Goal: Navigation & Orientation: Find specific page/section

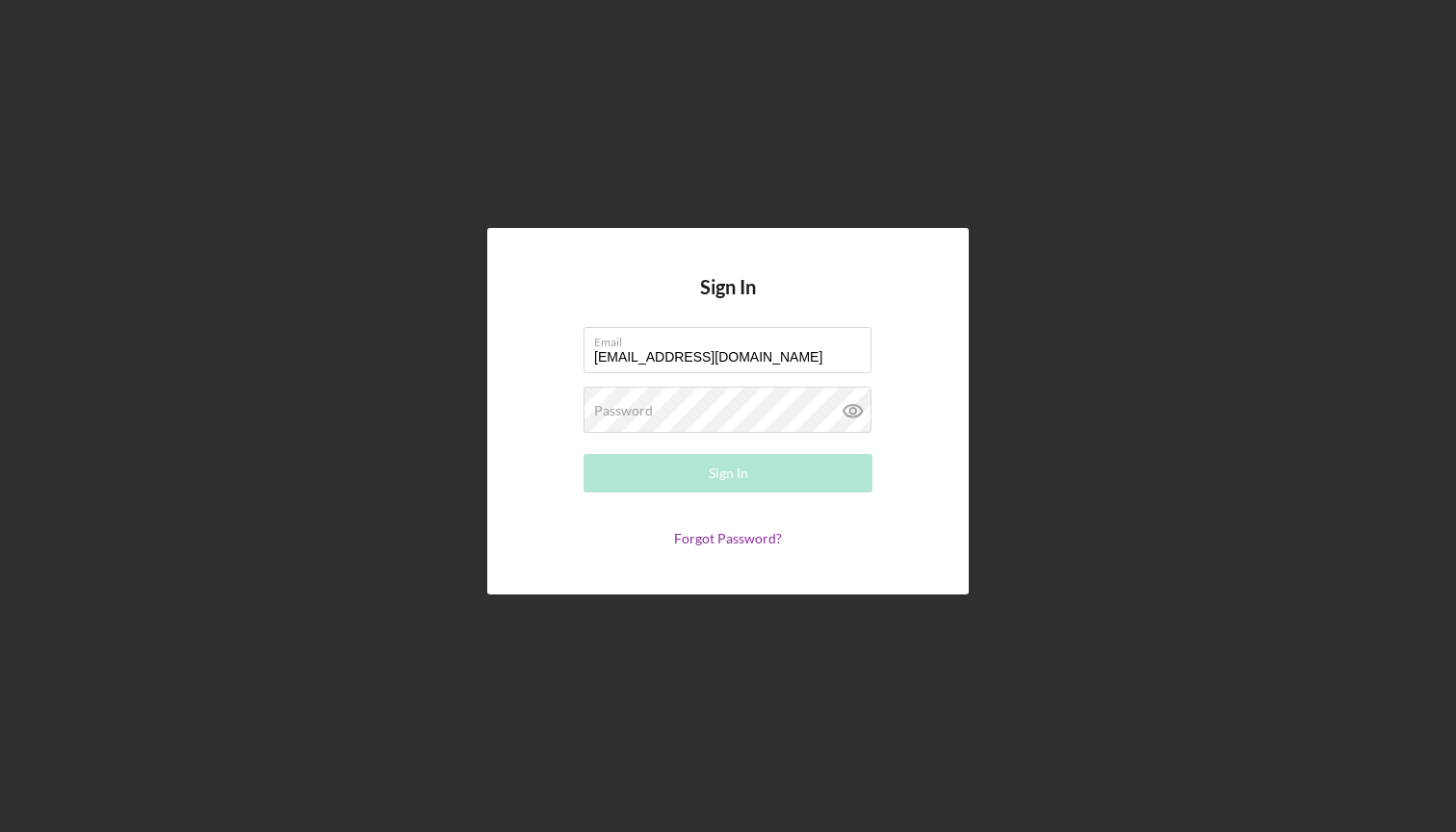
type input "[EMAIL_ADDRESS][DOMAIN_NAME]"
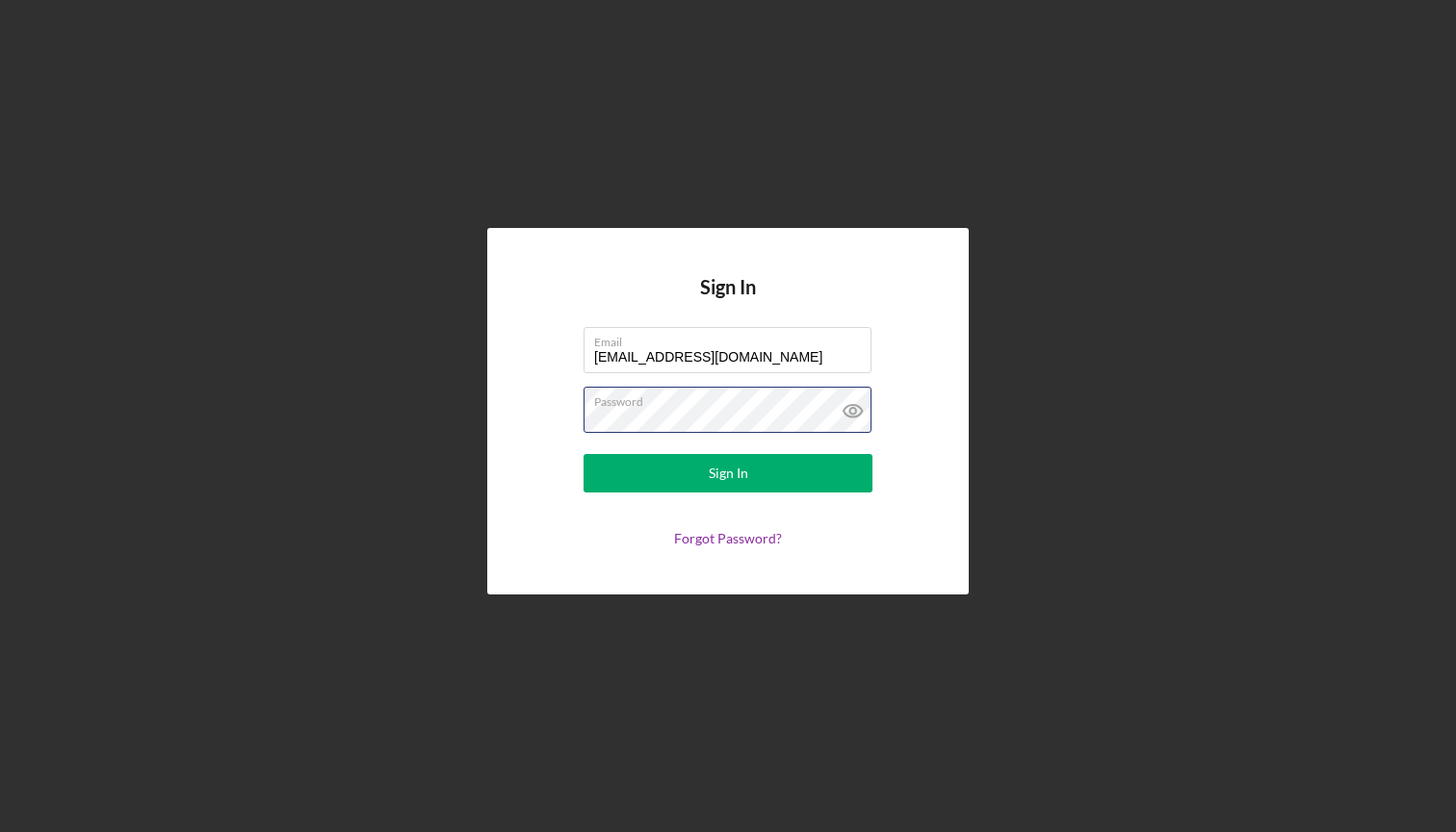
click at [728, 473] on button "Sign In" at bounding box center [727, 473] width 289 height 39
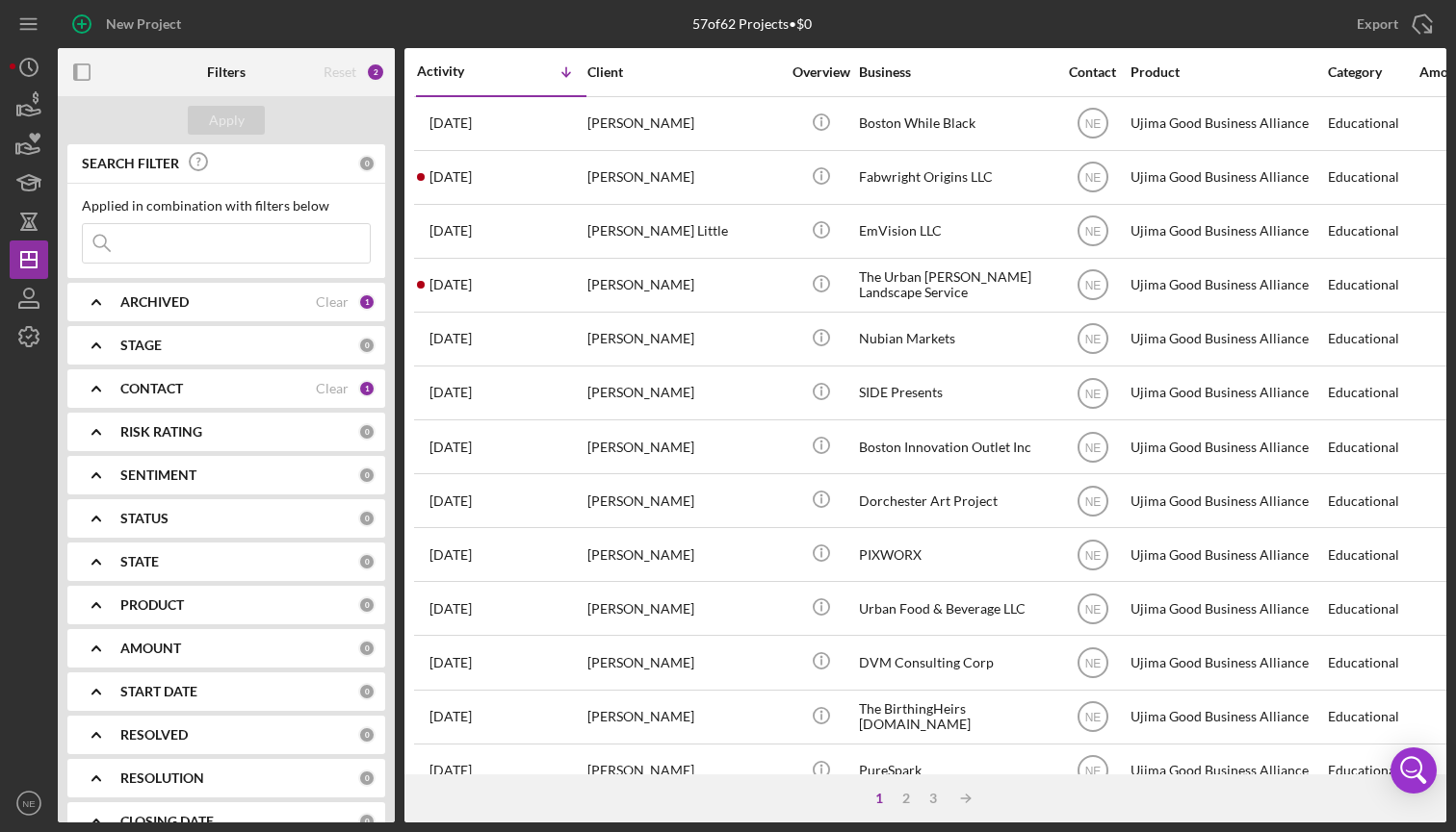
click at [97, 306] on icon "Icon/Expander" at bounding box center [97, 302] width 48 height 48
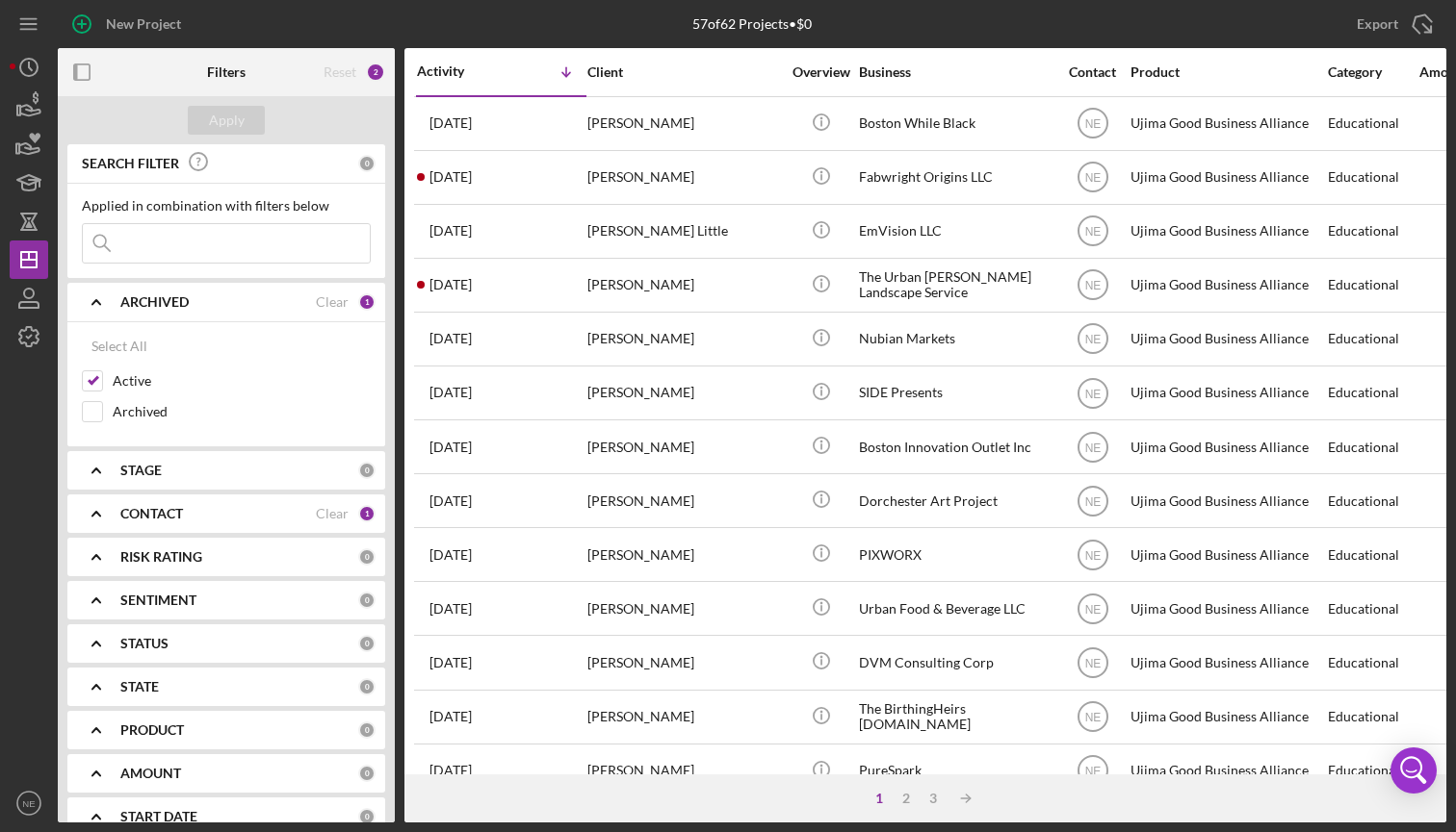
click at [97, 306] on icon "Icon/Expander" at bounding box center [97, 302] width 48 height 48
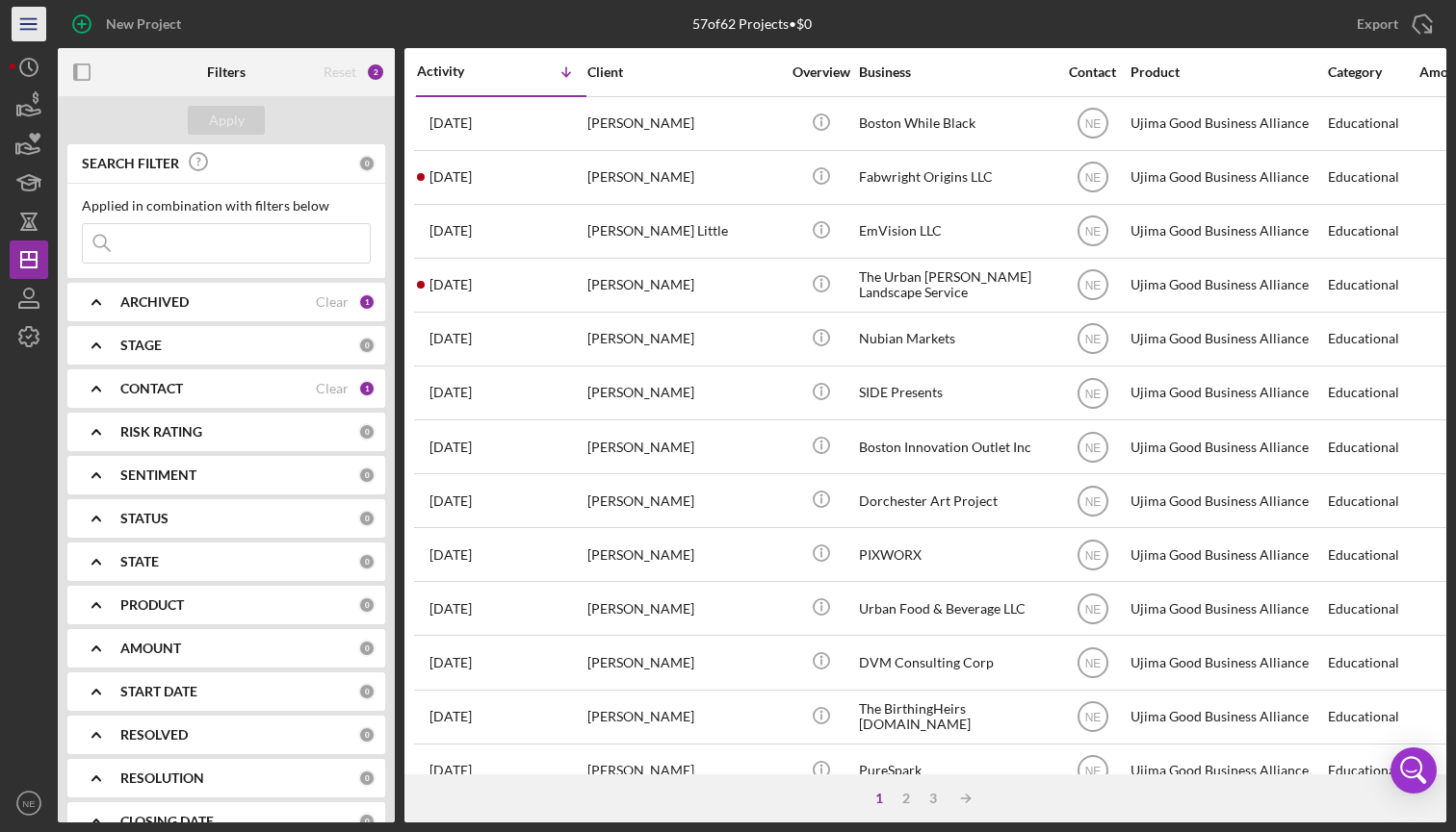
click at [24, 19] on line "button" at bounding box center [28, 19] width 15 height 0
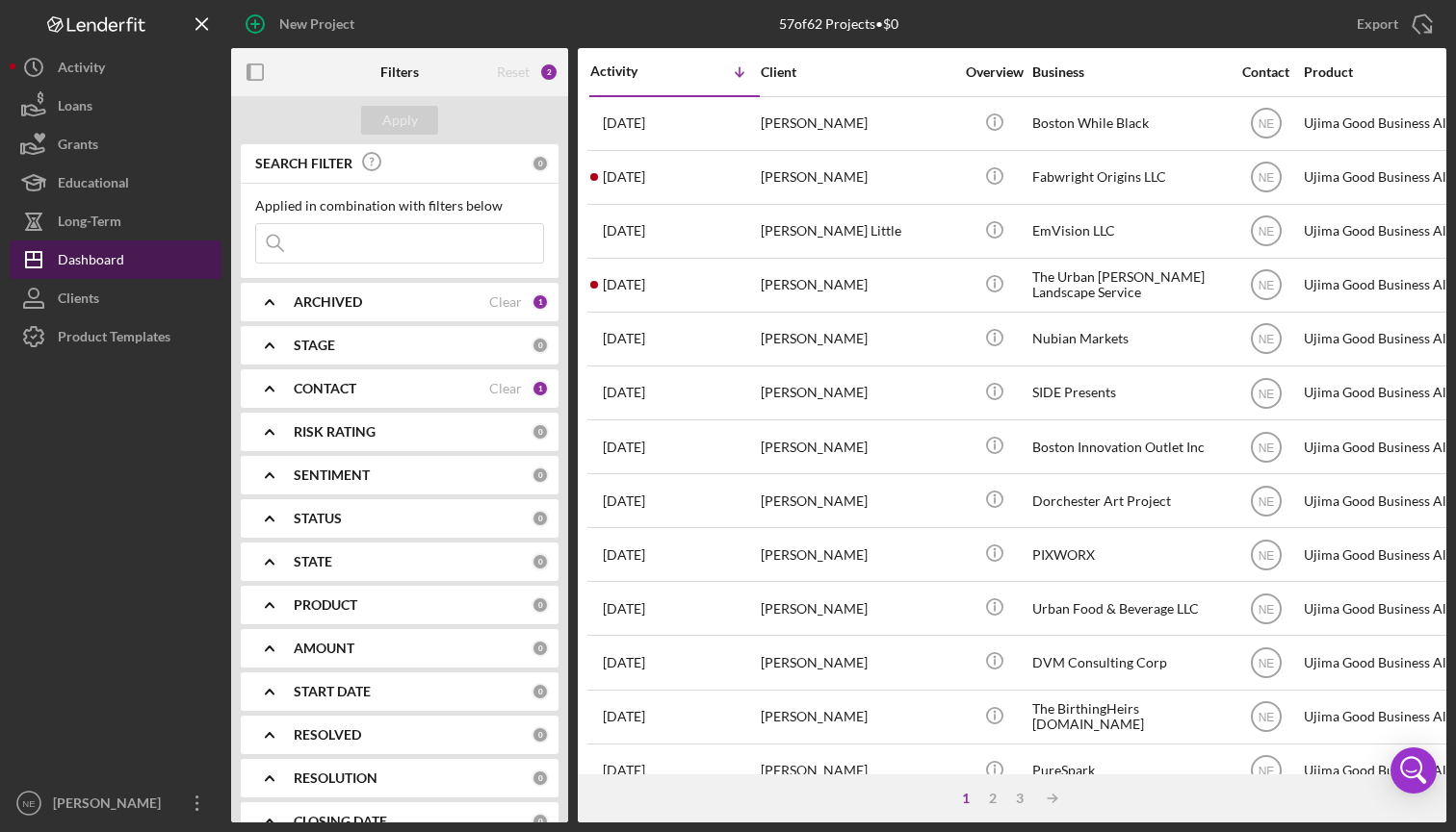
click at [108, 255] on div "Dashboard" at bounding box center [91, 262] width 67 height 43
click at [364, 388] on div "CONTACT" at bounding box center [392, 388] width 195 height 15
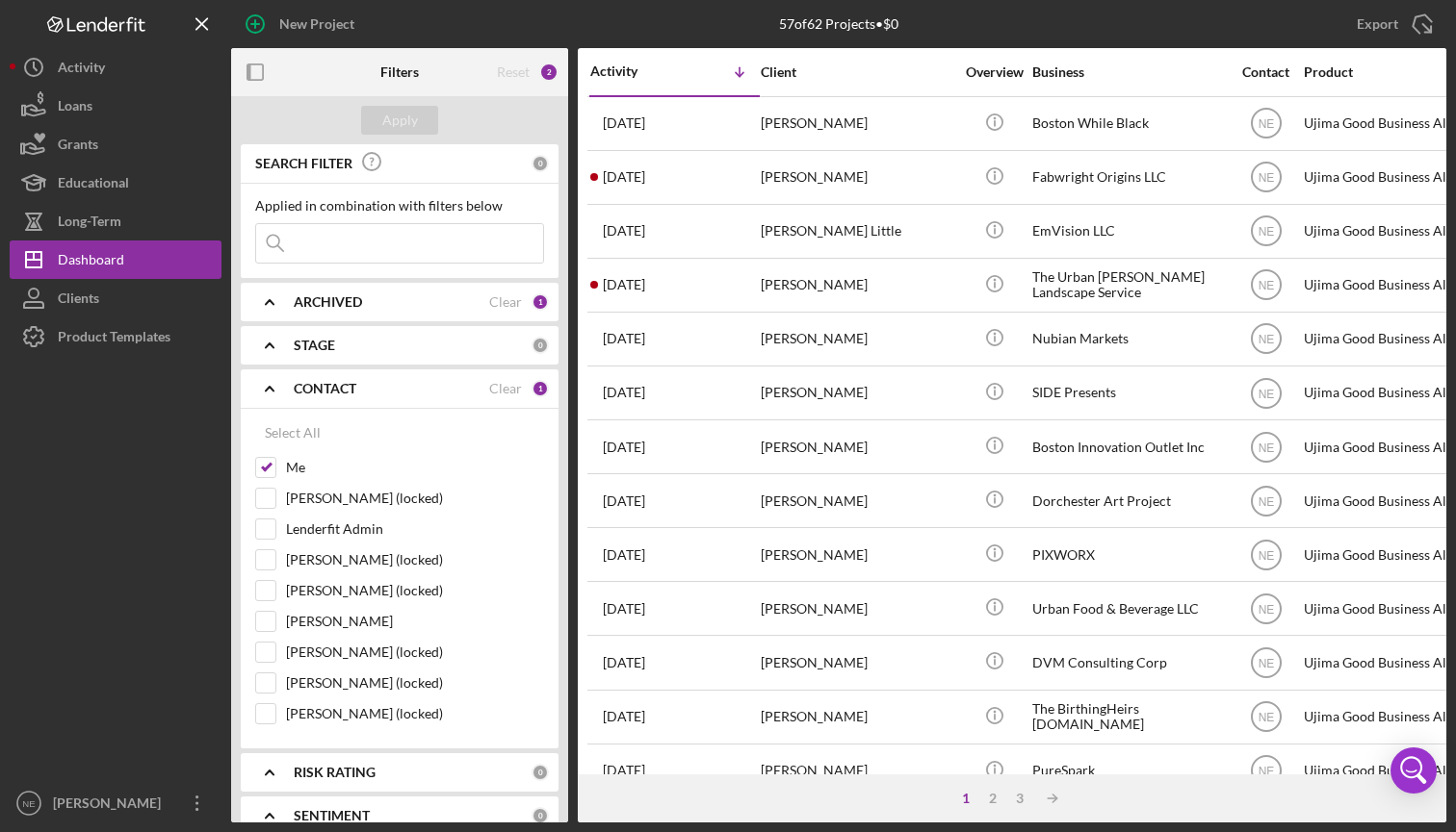
click at [281, 387] on icon "Icon/Expander" at bounding box center [270, 388] width 48 height 48
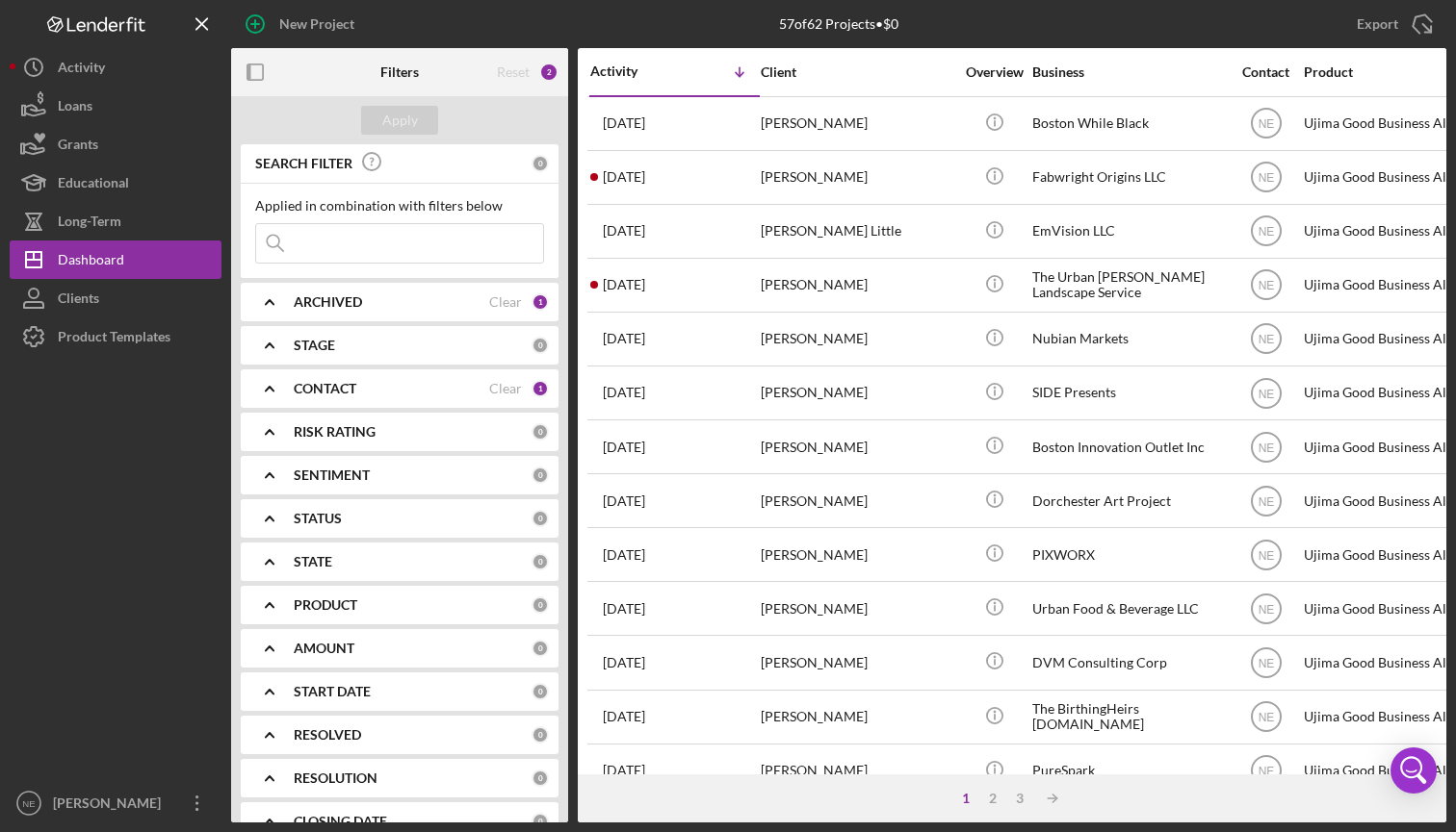
click at [269, 432] on polyline at bounding box center [270, 432] width 8 height 4
click at [88, 114] on div "Loans" at bounding box center [75, 108] width 35 height 43
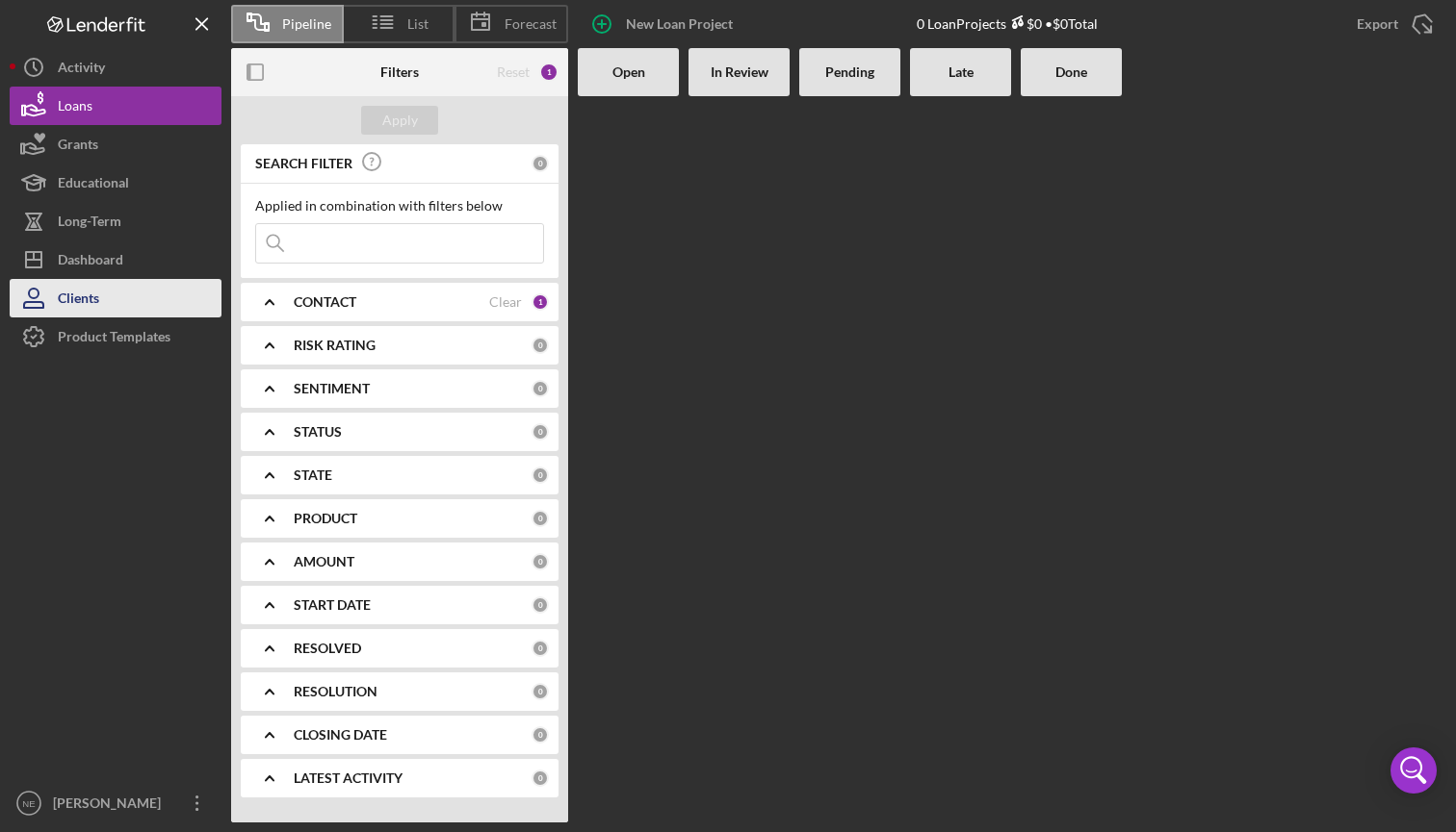
click at [66, 296] on div "Clients" at bounding box center [78, 301] width 42 height 43
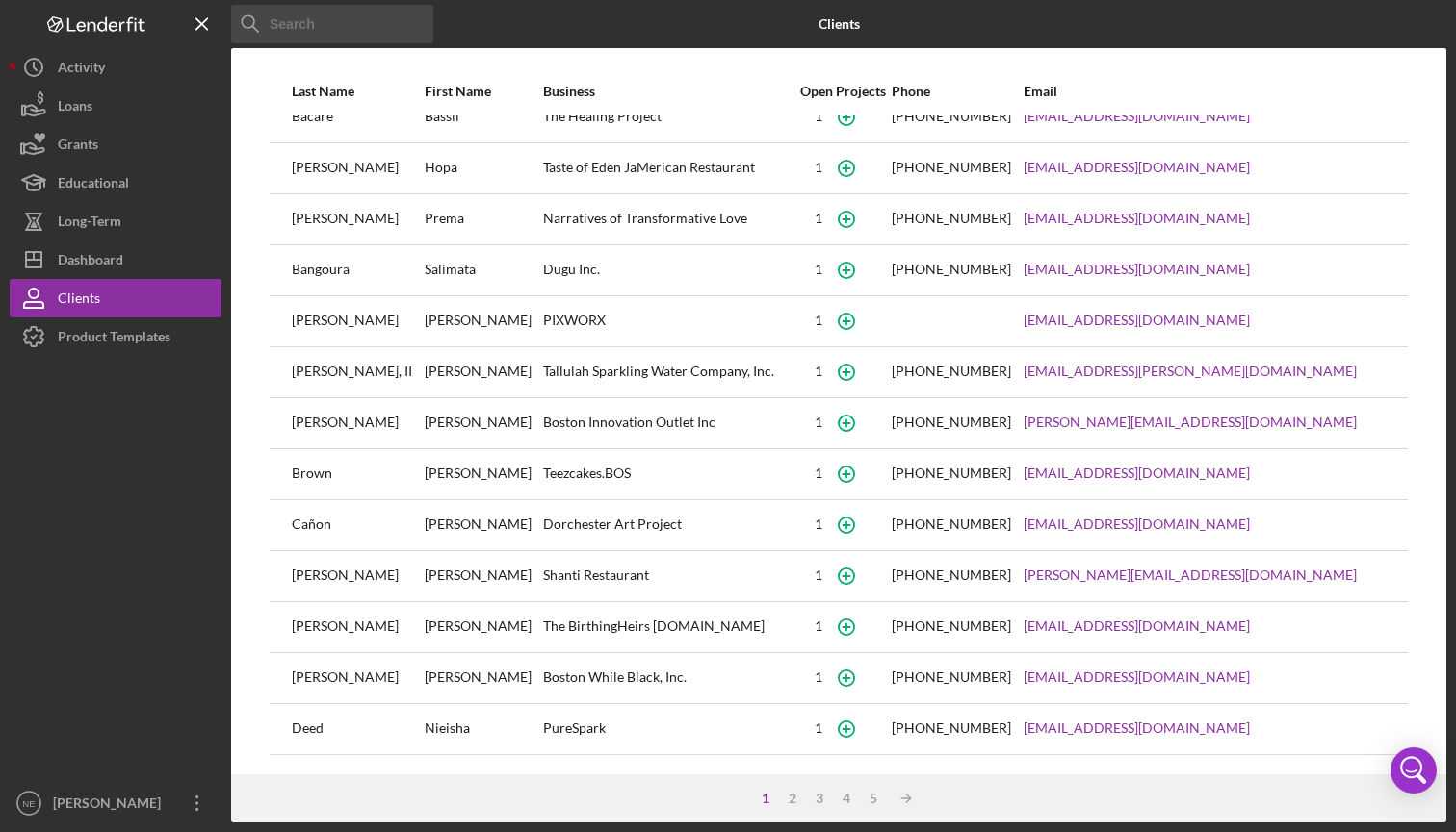
scroll to position [126, 0]
click at [899, 797] on icon "Icon/Table Sort Arrow" at bounding box center [906, 799] width 39 height 39
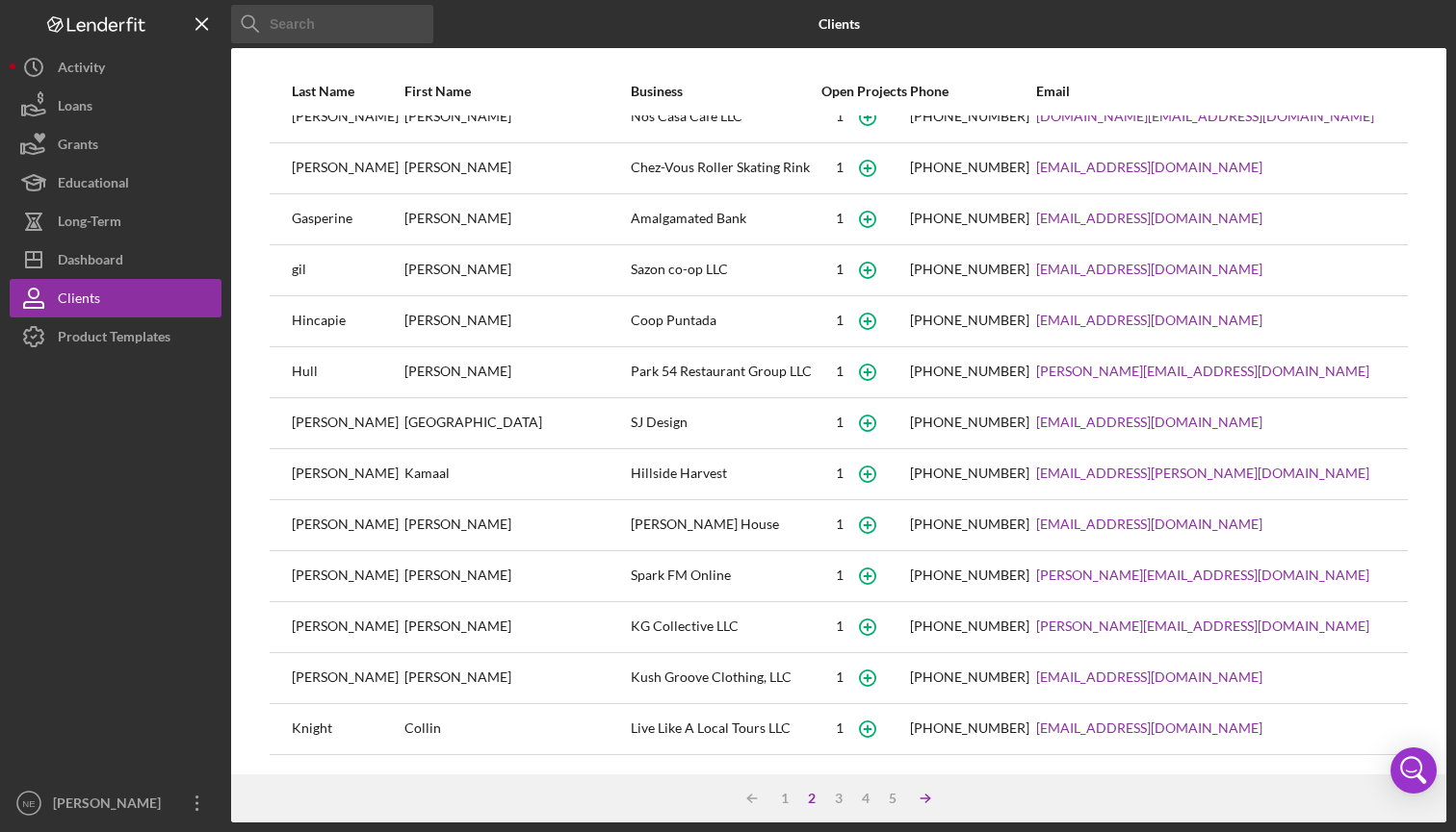
click at [925, 800] on icon "Icon/Table Sort Arrow" at bounding box center [925, 799] width 39 height 39
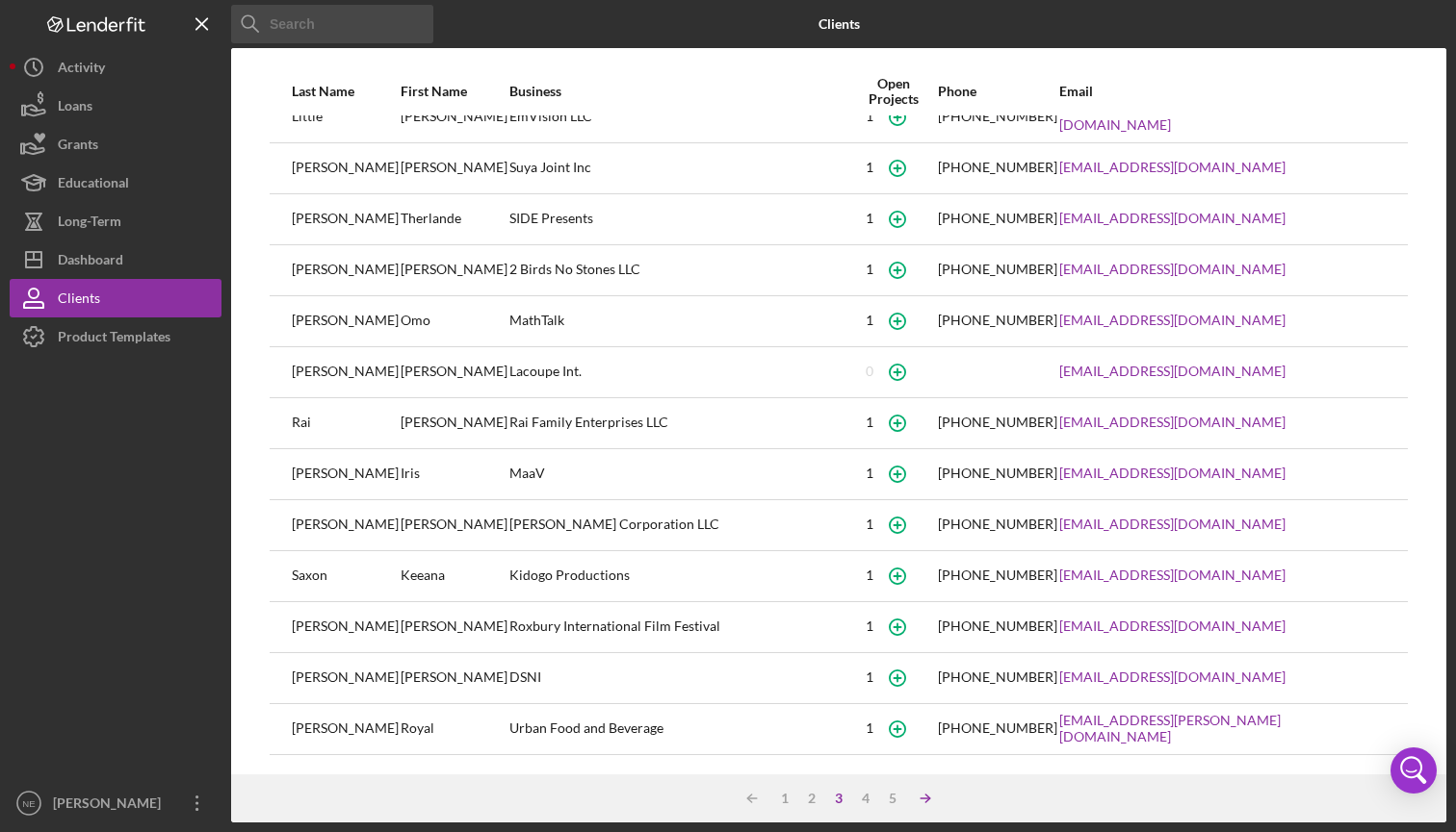
click at [927, 802] on icon "Icon/Table Sort Arrow" at bounding box center [925, 799] width 39 height 39
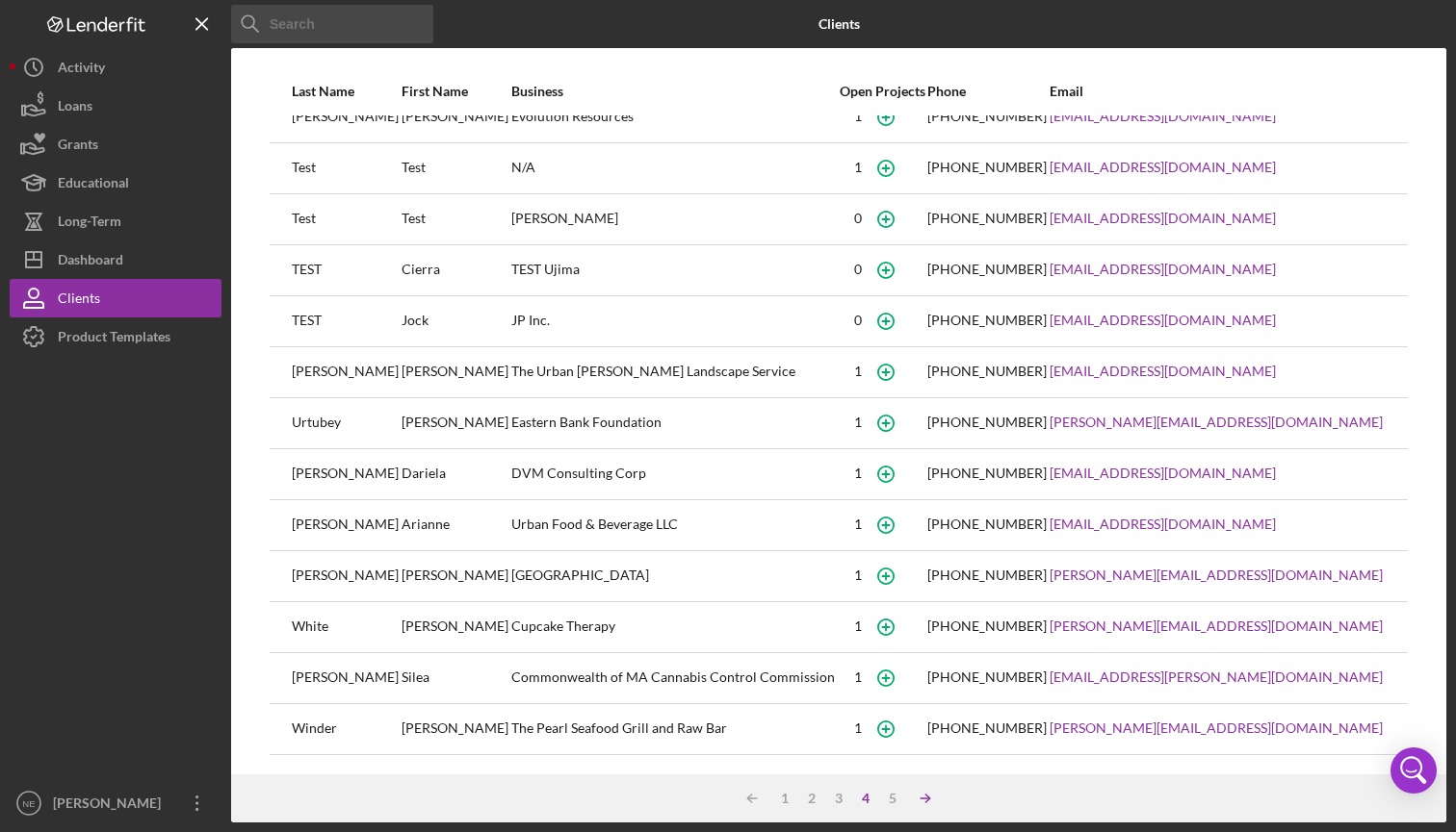
click at [921, 804] on icon "Icon/Table Sort Arrow" at bounding box center [925, 799] width 39 height 39
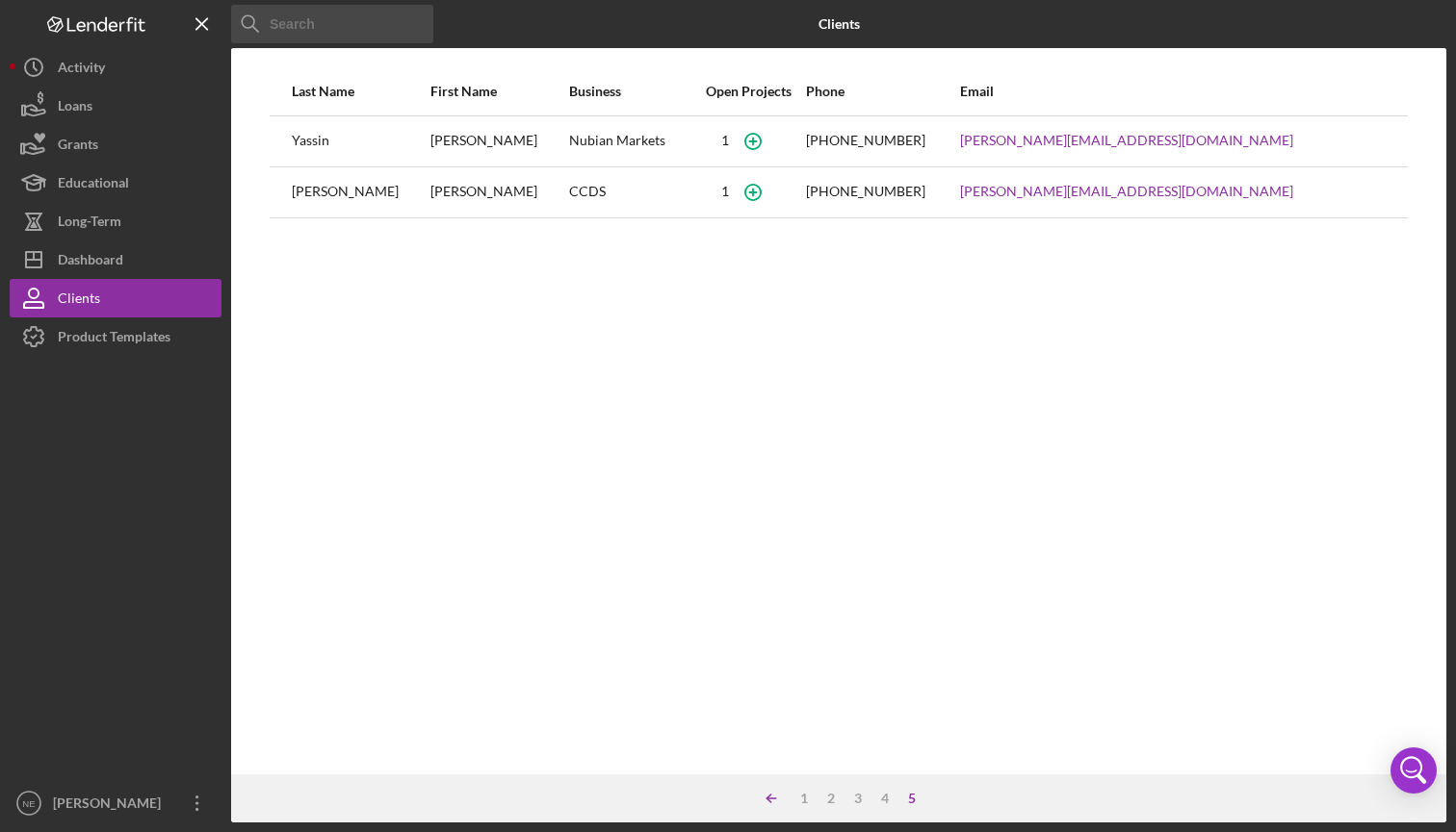
click at [769, 799] on line at bounding box center [772, 799] width 9 height 0
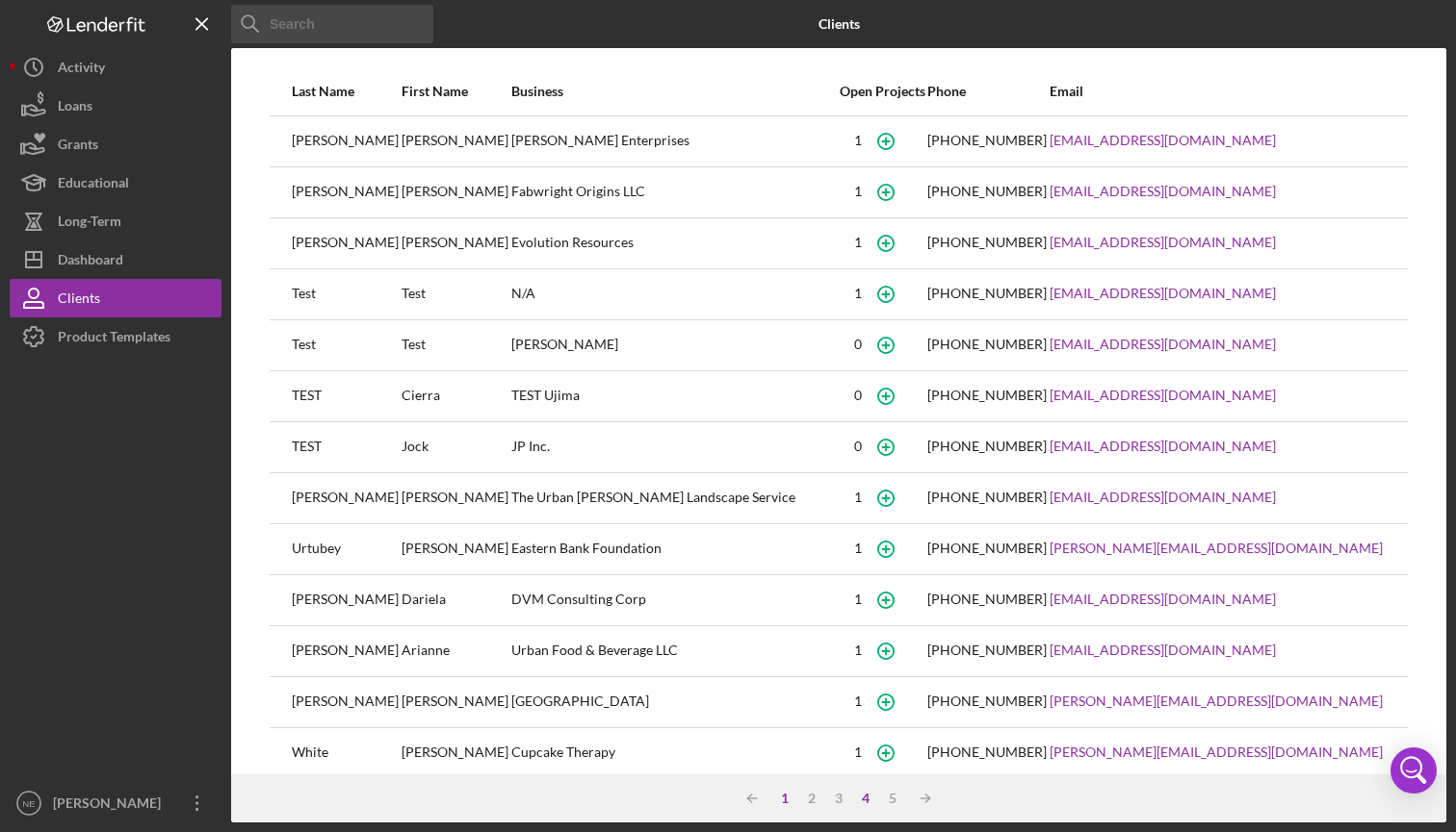
click at [791, 797] on div "1" at bounding box center [785, 799] width 27 height 15
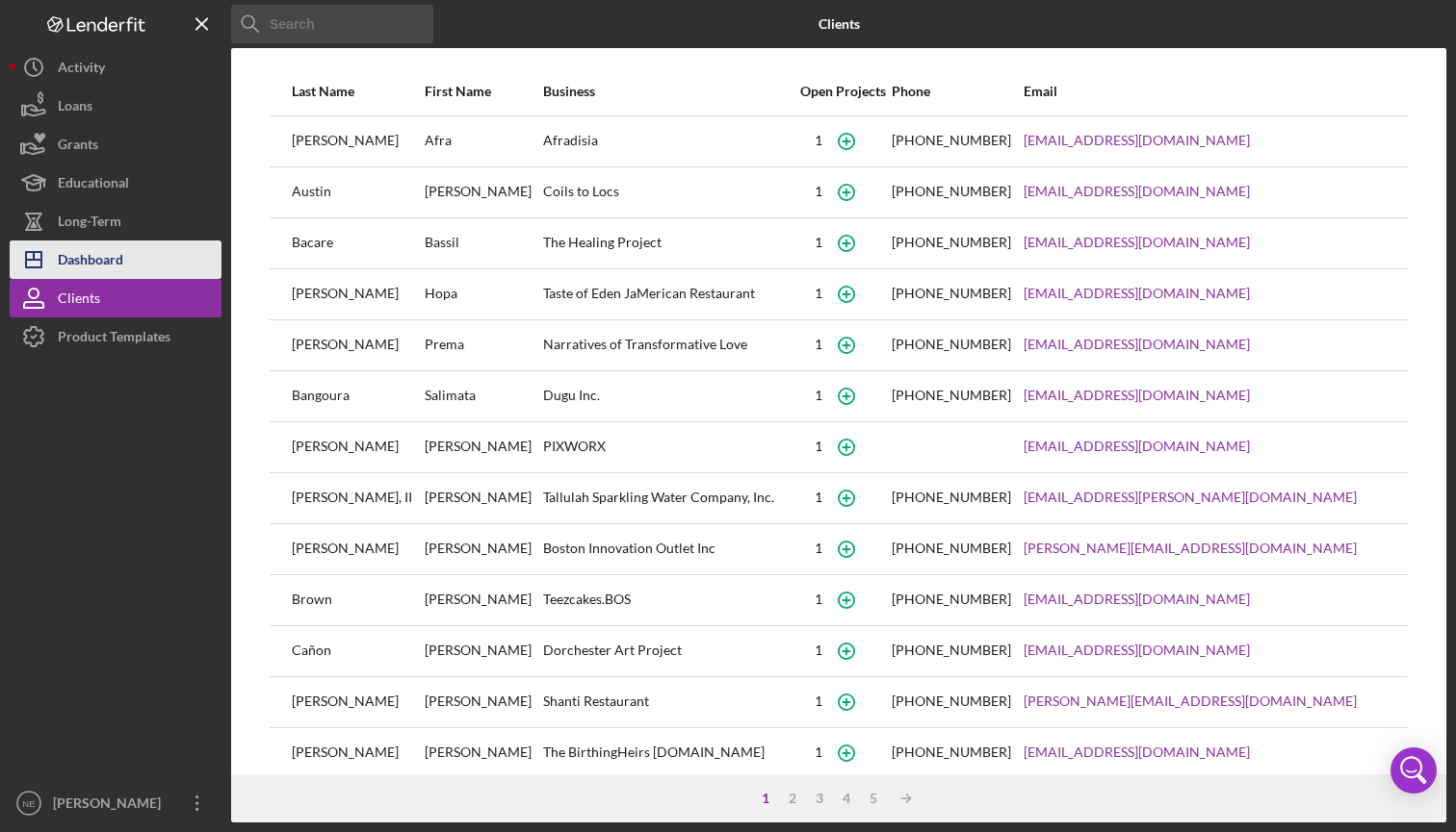
click at [121, 252] on div "Dashboard" at bounding box center [91, 262] width 66 height 43
